Goal: Information Seeking & Learning: Check status

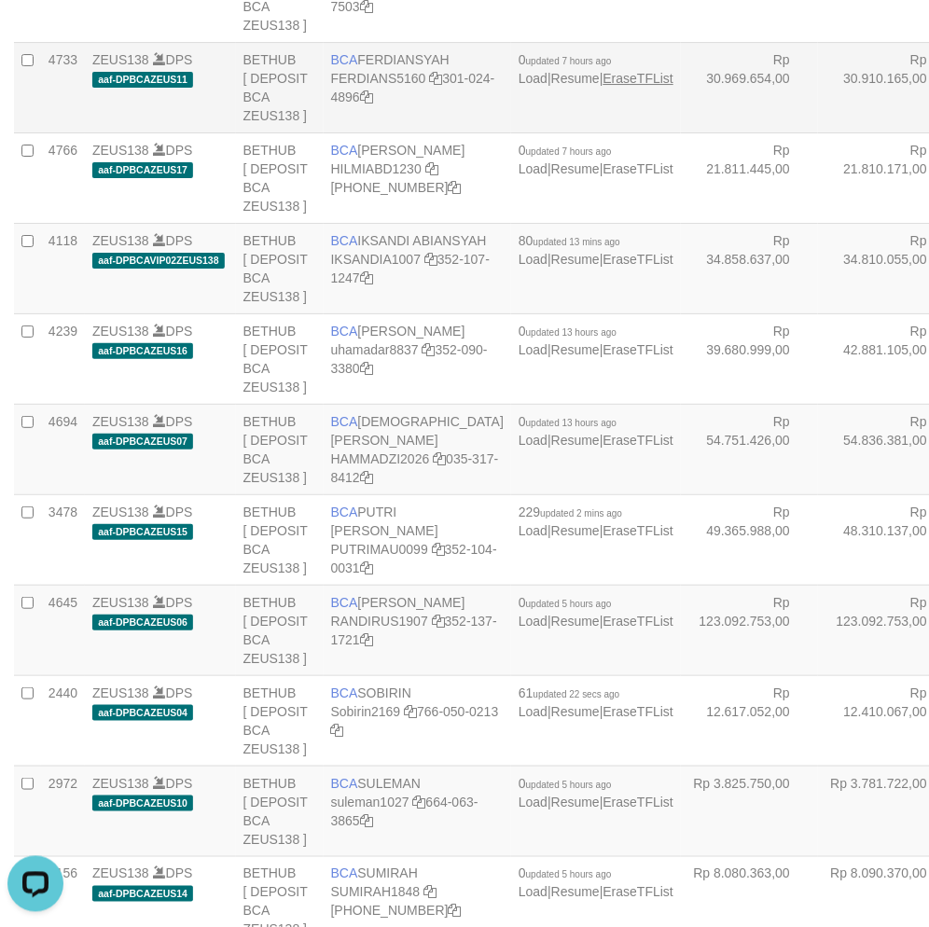
drag, startPoint x: 541, startPoint y: 399, endPoint x: 488, endPoint y: 315, distance: 99.4
click at [542, 223] on td "0 updated 7 hours ago Load | Resume | EraseTFList" at bounding box center [596, 177] width 170 height 90
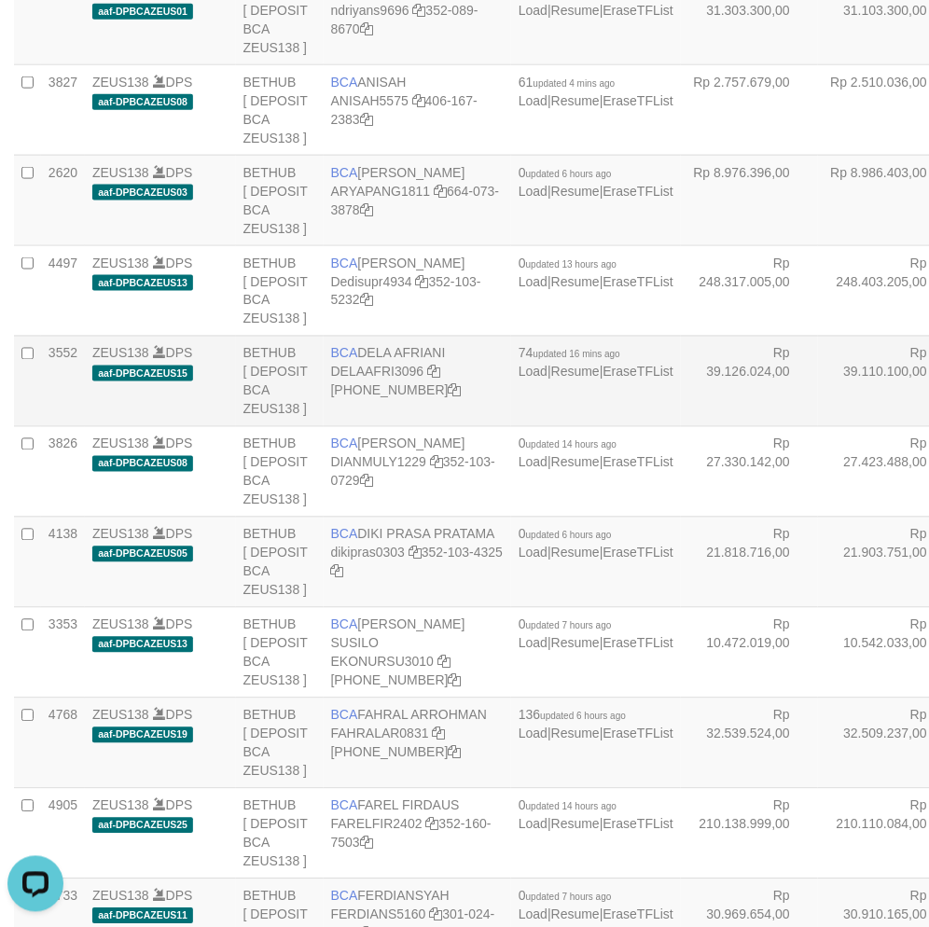
click at [349, 361] on span "BCA" at bounding box center [344, 353] width 27 height 15
copy td "BCA DELA AFRIANI"
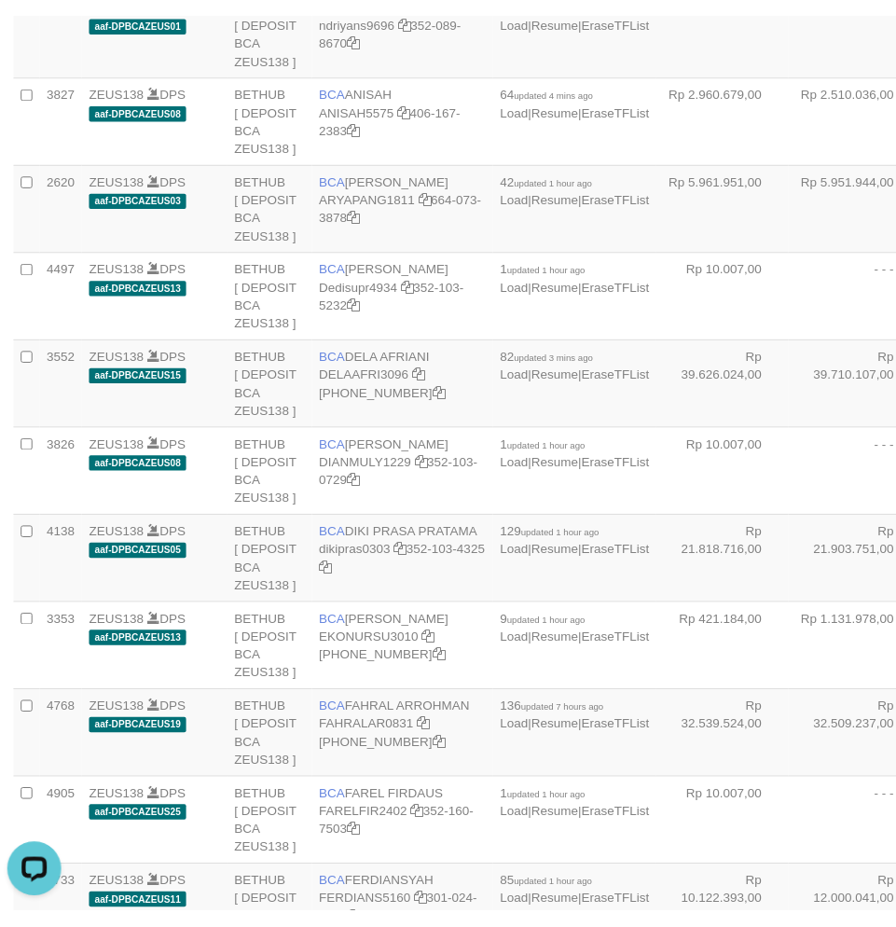
scroll to position [532, 0]
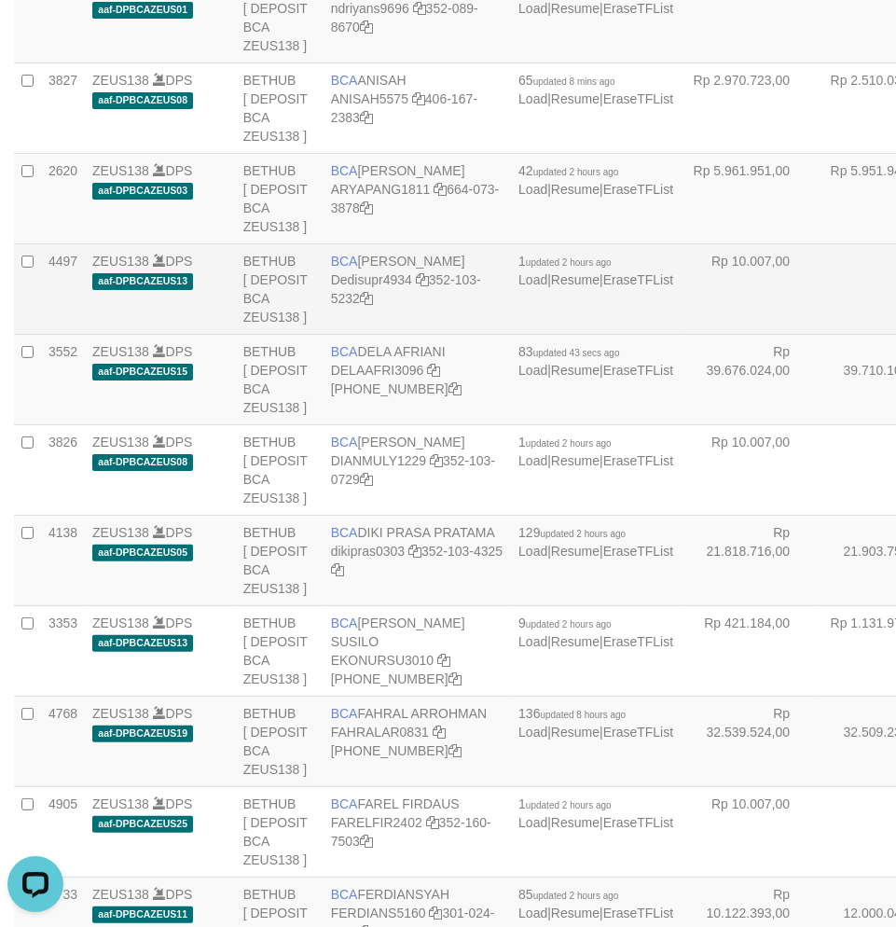
click at [681, 335] on td "Rp 10.007,00" at bounding box center [749, 289] width 137 height 90
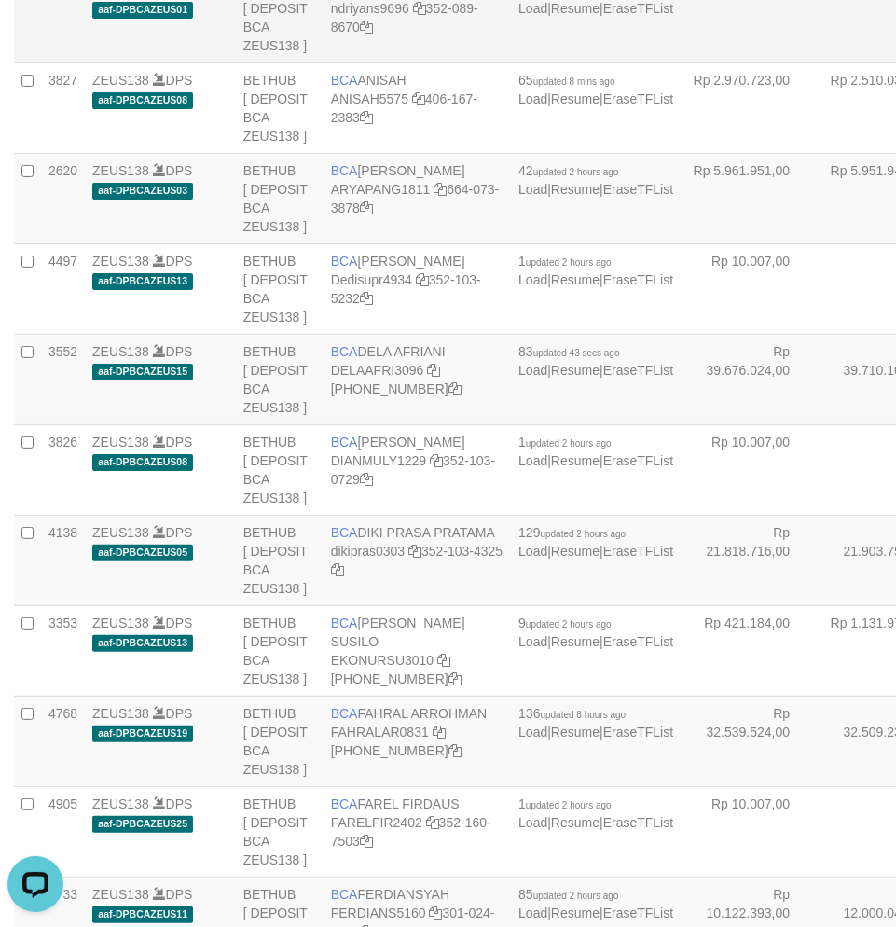
scroll to position [3204, 0]
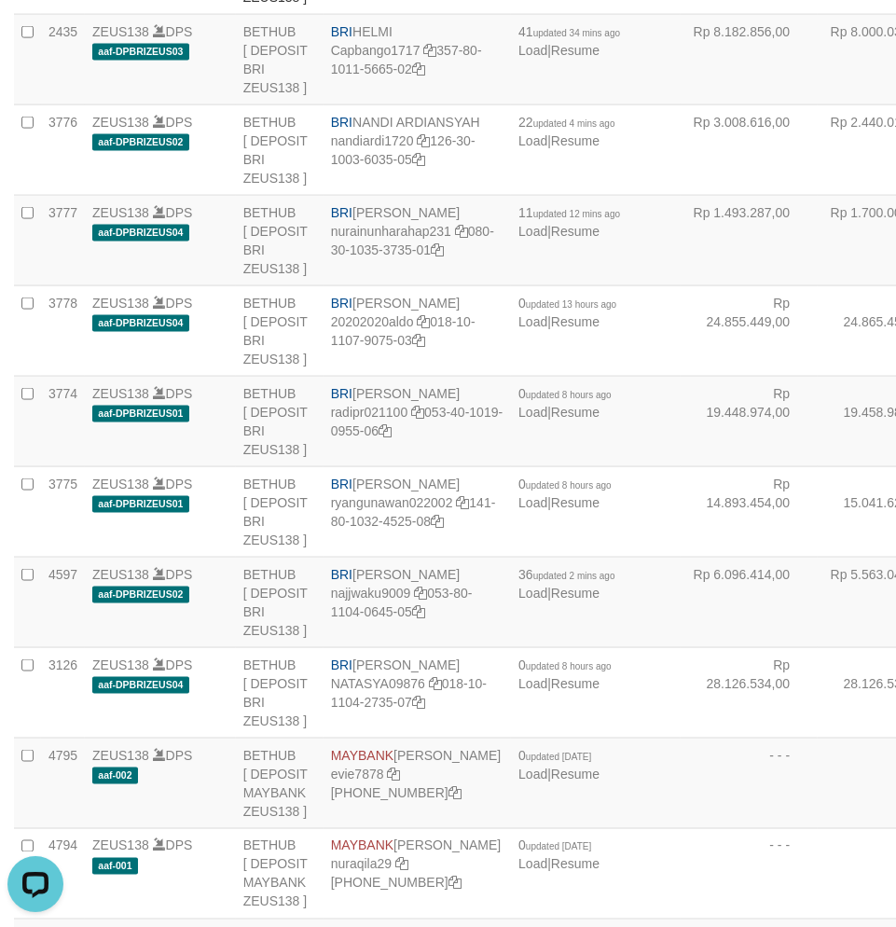
copy td "BNI REYHAN ALMANSYAH"
